Goal: Information Seeking & Learning: Learn about a topic

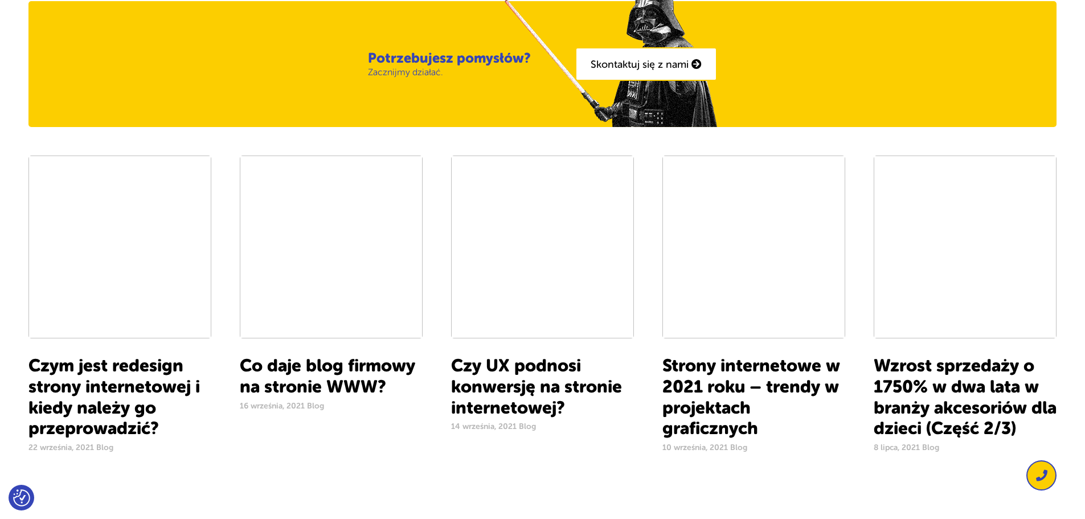
scroll to position [968, 0]
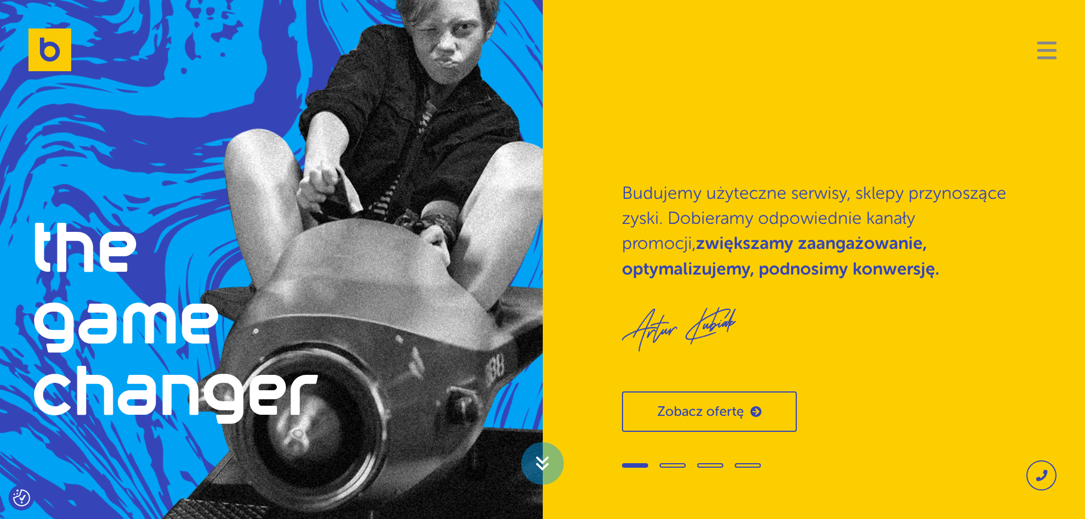
click at [1053, 49] on span "Navigation" at bounding box center [1046, 50] width 19 height 3
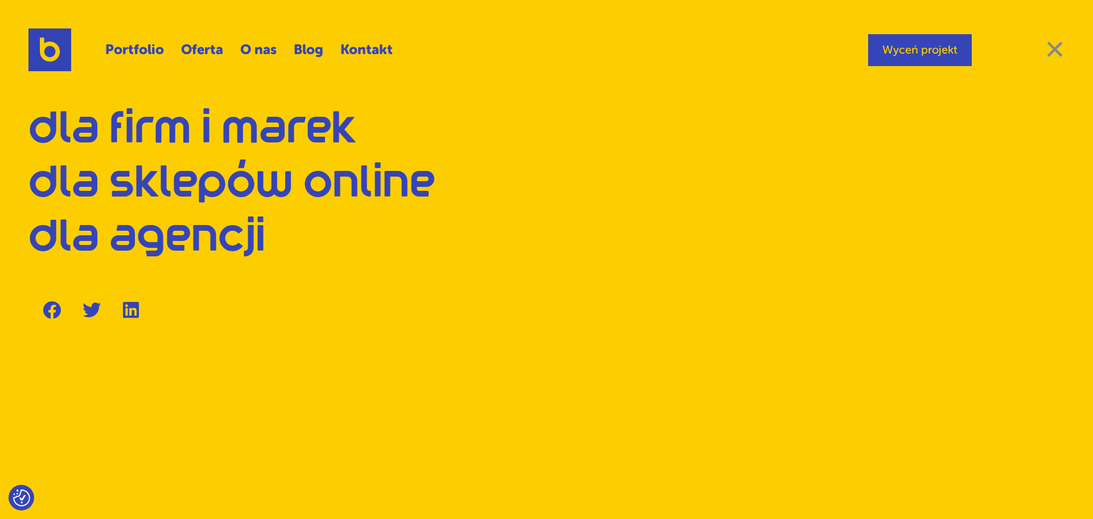
drag, startPoint x: 1055, startPoint y: 51, endPoint x: 950, endPoint y: 84, distance: 109.8
click at [1056, 51] on span "Close" at bounding box center [1054, 49] width 19 height 16
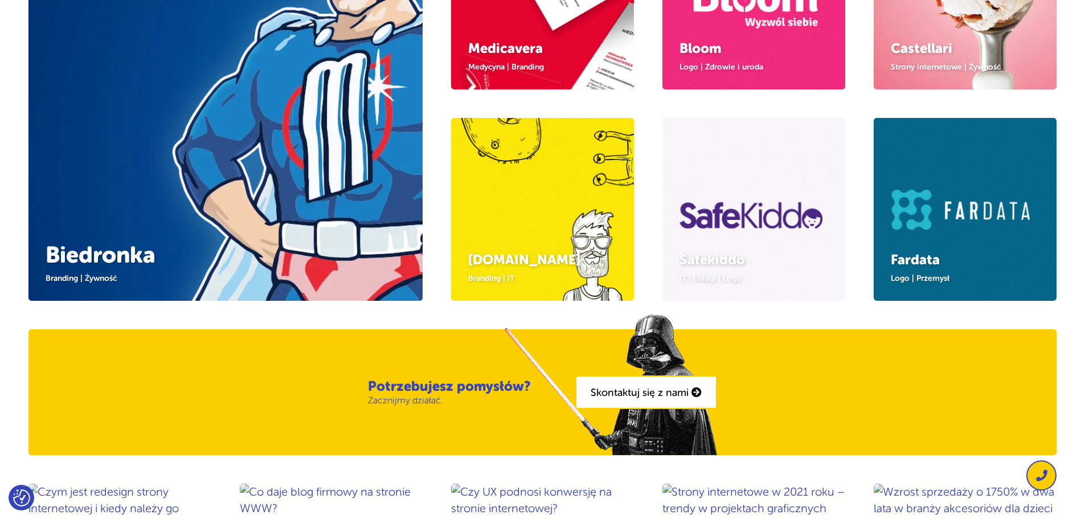
scroll to position [569, 0]
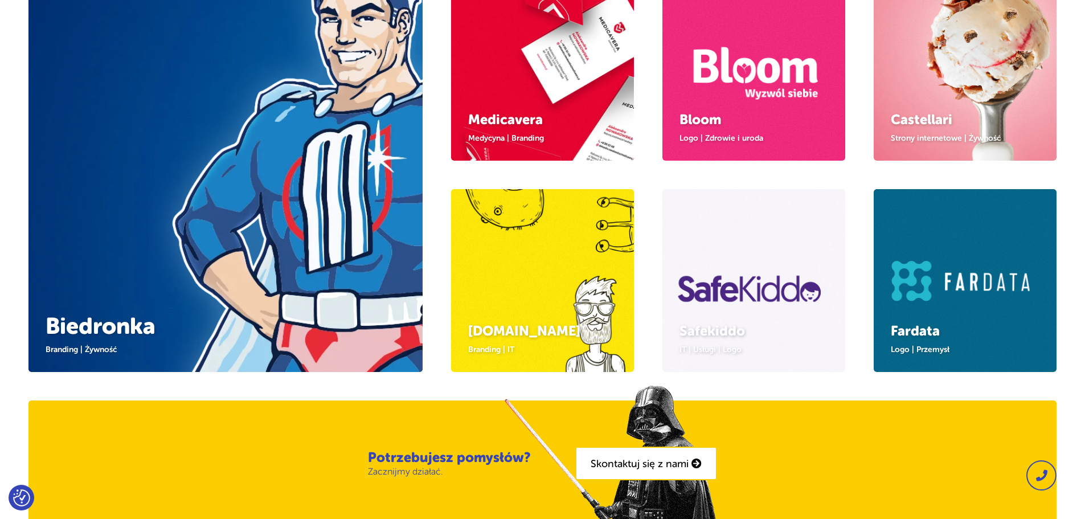
click at [543, 97] on img at bounding box center [542, 71] width 224 height 224
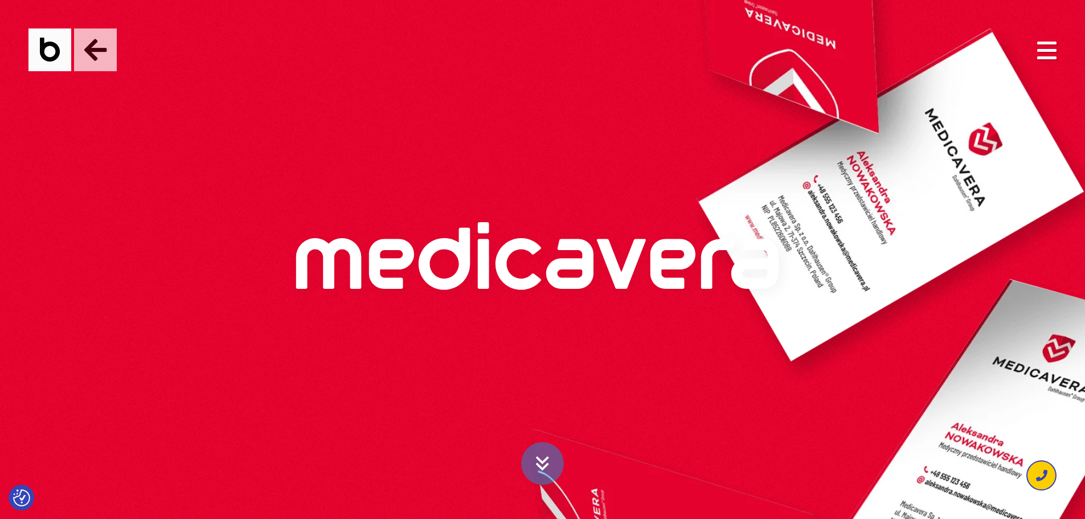
click at [106, 51] on img at bounding box center [95, 49] width 43 height 43
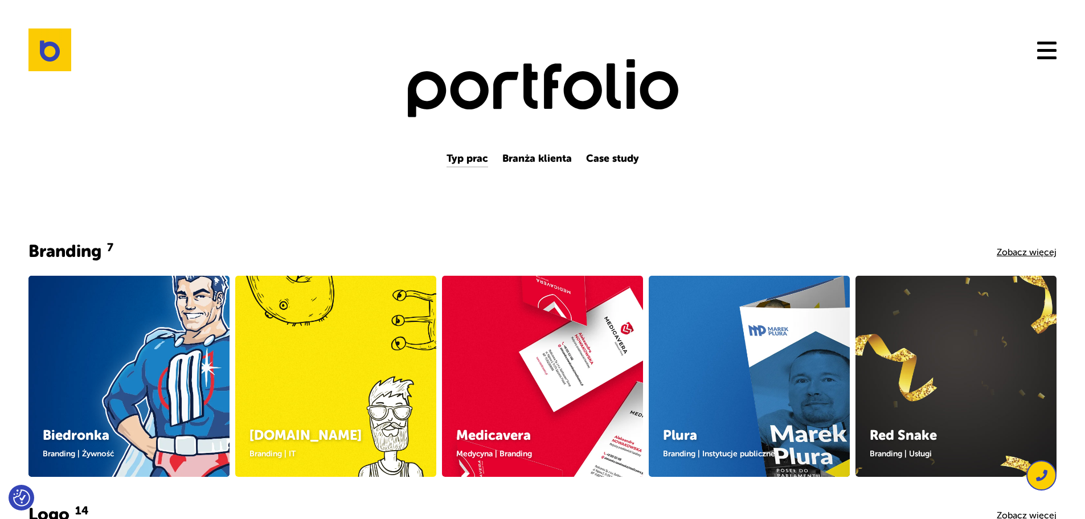
click at [496, 81] on h1 "Portfolio" at bounding box center [542, 91] width 769 height 67
click at [51, 53] on img at bounding box center [49, 49] width 43 height 43
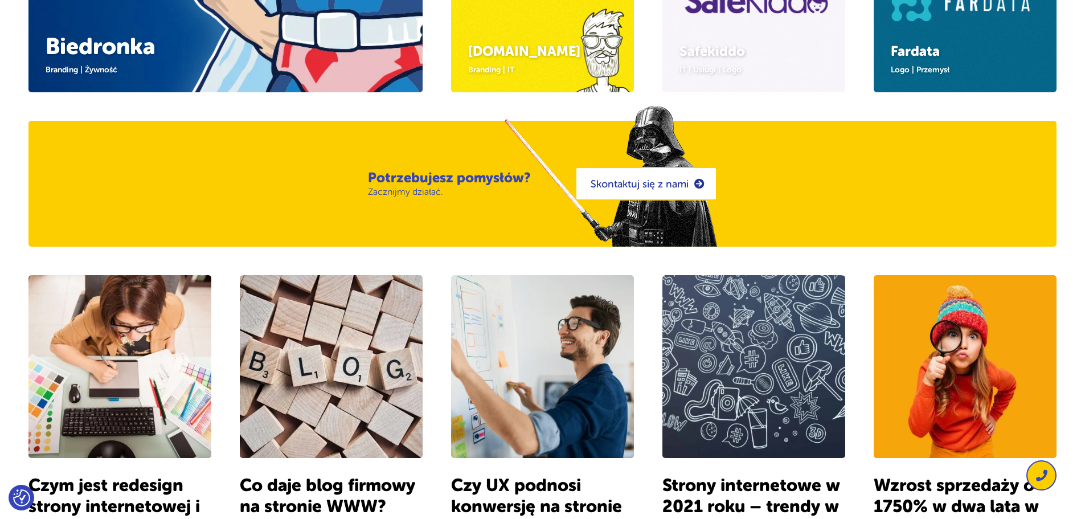
scroll to position [797, 0]
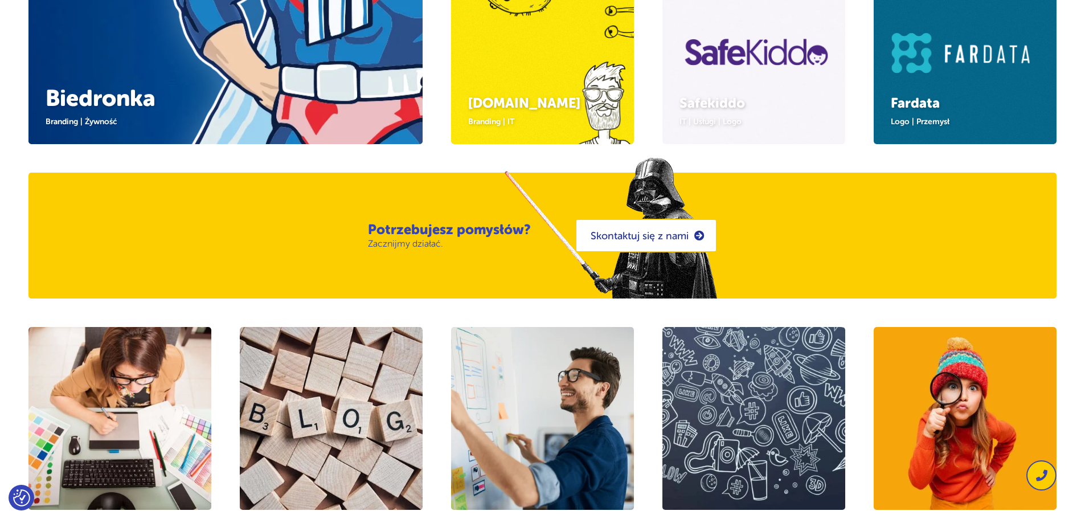
click at [638, 229] on link "Skontaktuj się z nami" at bounding box center [646, 236] width 142 height 34
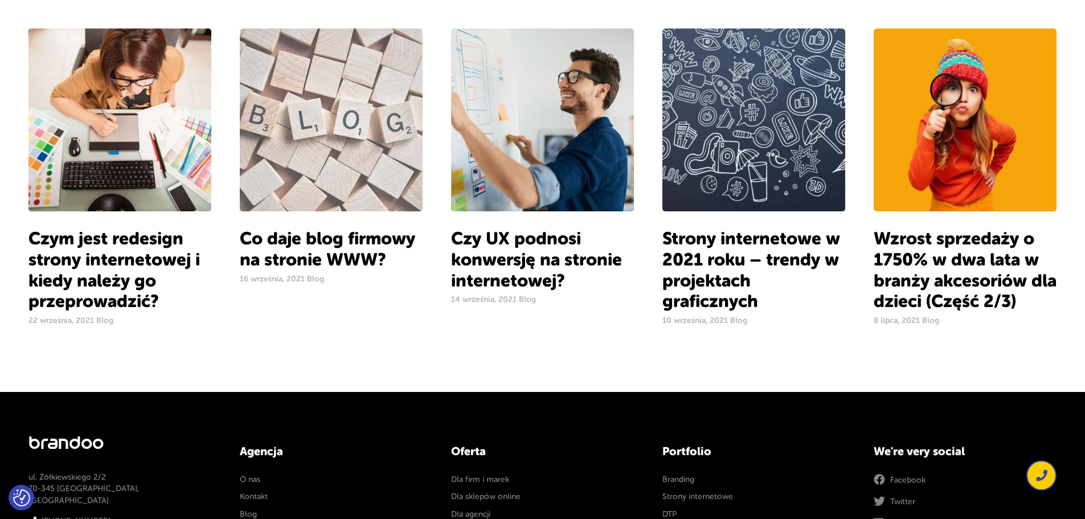
scroll to position [991, 0]
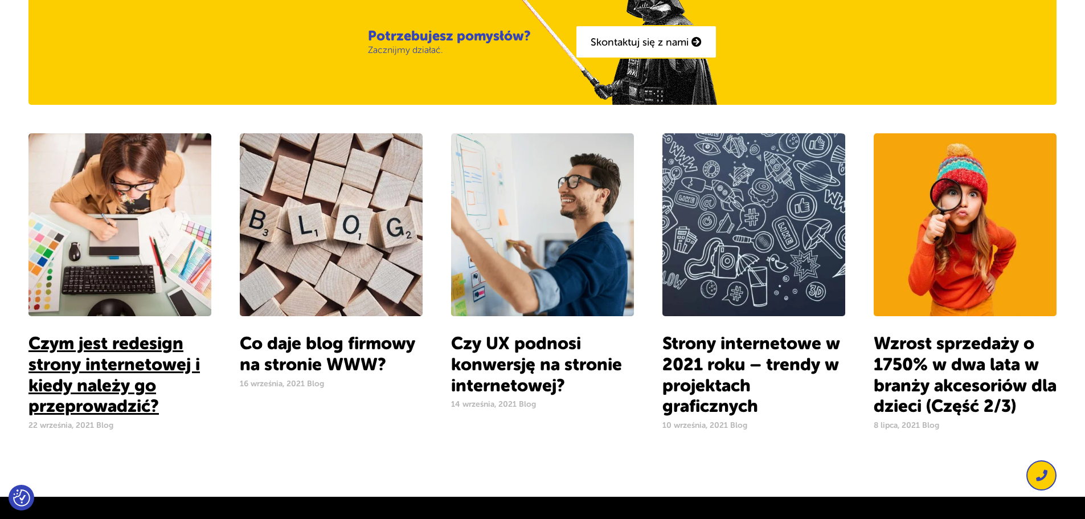
click at [122, 374] on link "Czym jest redesign strony internetowej i kiedy należy go przeprowadzić?" at bounding box center [113, 374] width 171 height 83
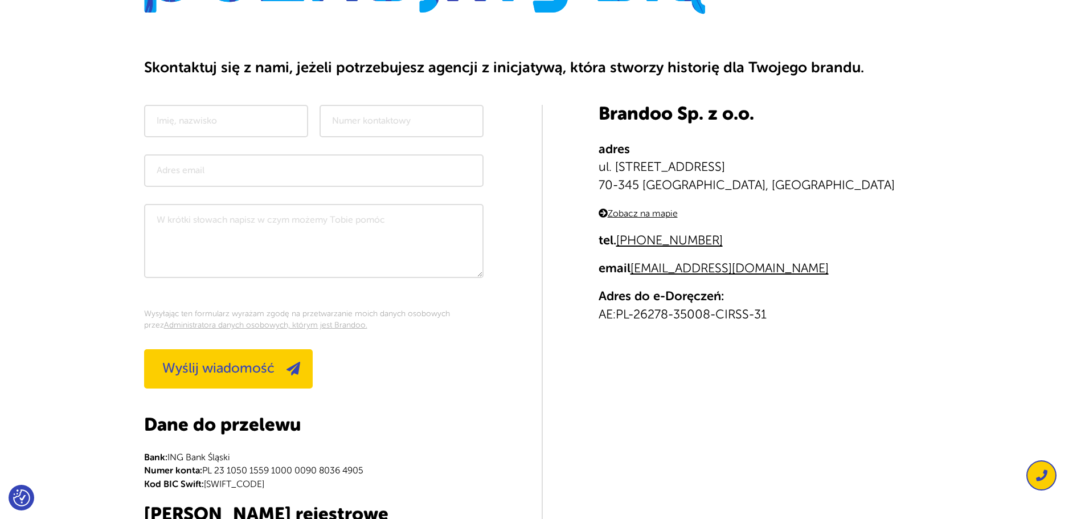
scroll to position [114, 0]
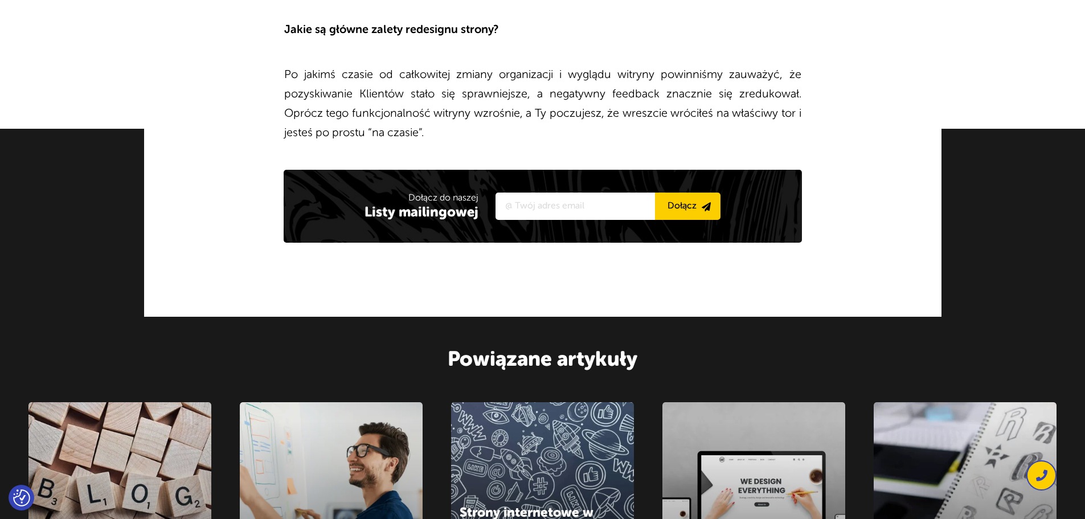
scroll to position [3211, 0]
